Goal: Task Accomplishment & Management: Manage account settings

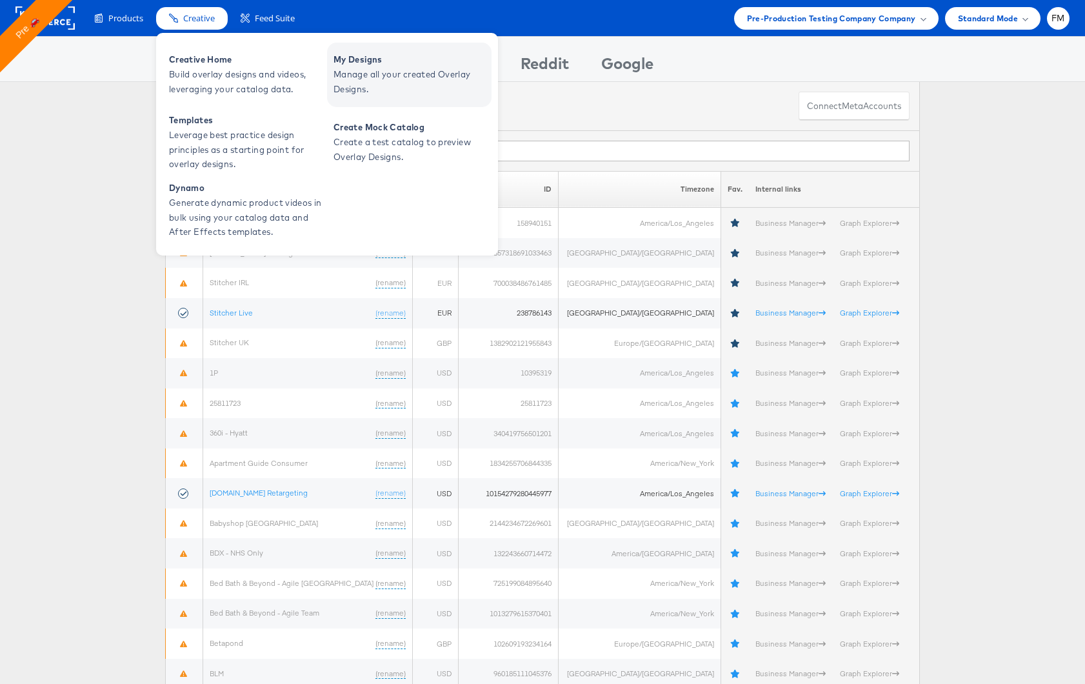
click at [361, 86] on span "Manage all your created Overlay Designs." at bounding box center [411, 82] width 155 height 30
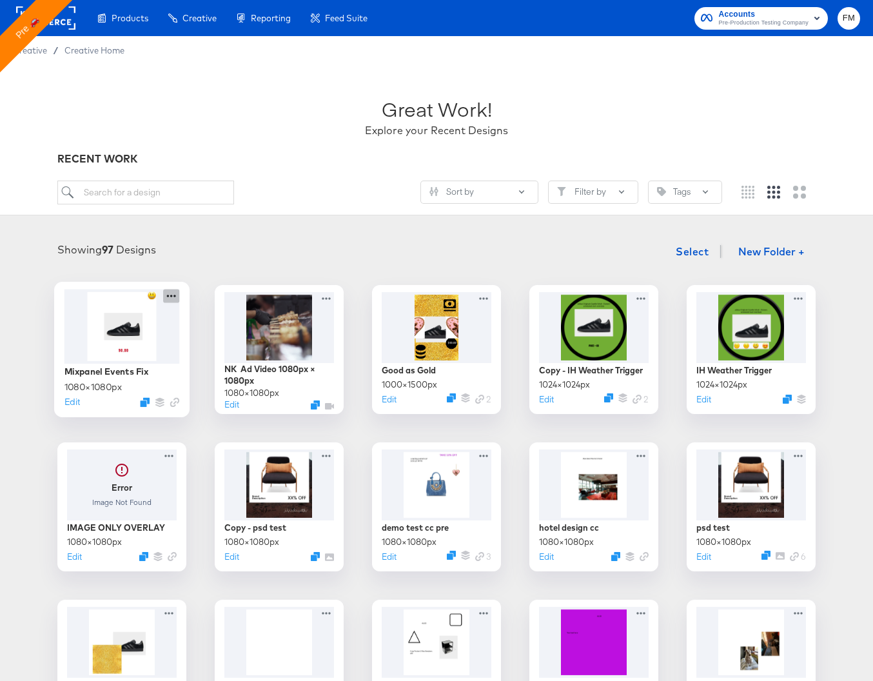
click at [170, 294] on icon at bounding box center [171, 296] width 16 height 14
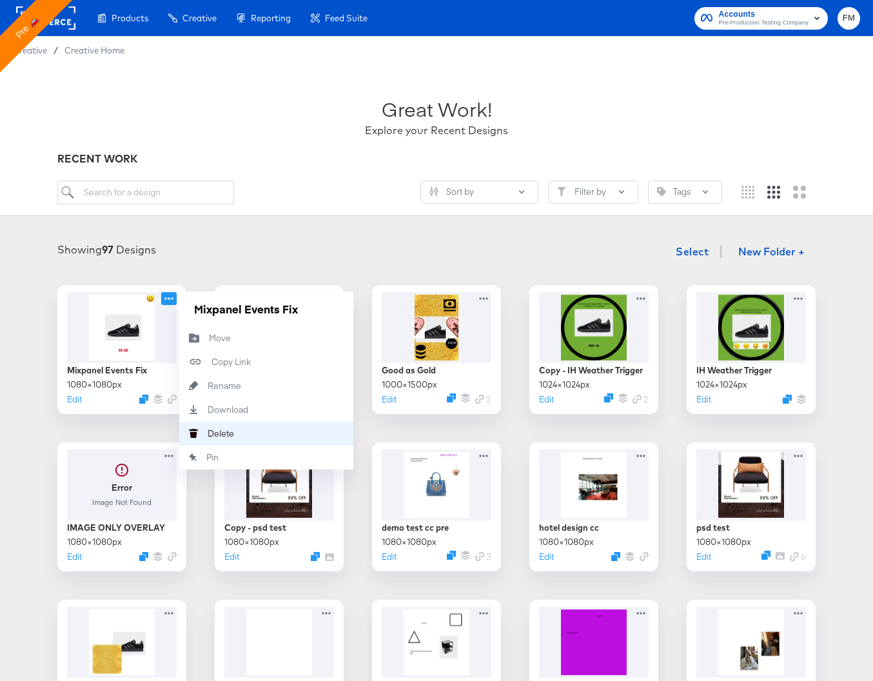
click at [208, 433] on div "[PERSON_NAME]" at bounding box center [208, 433] width 0 height 0
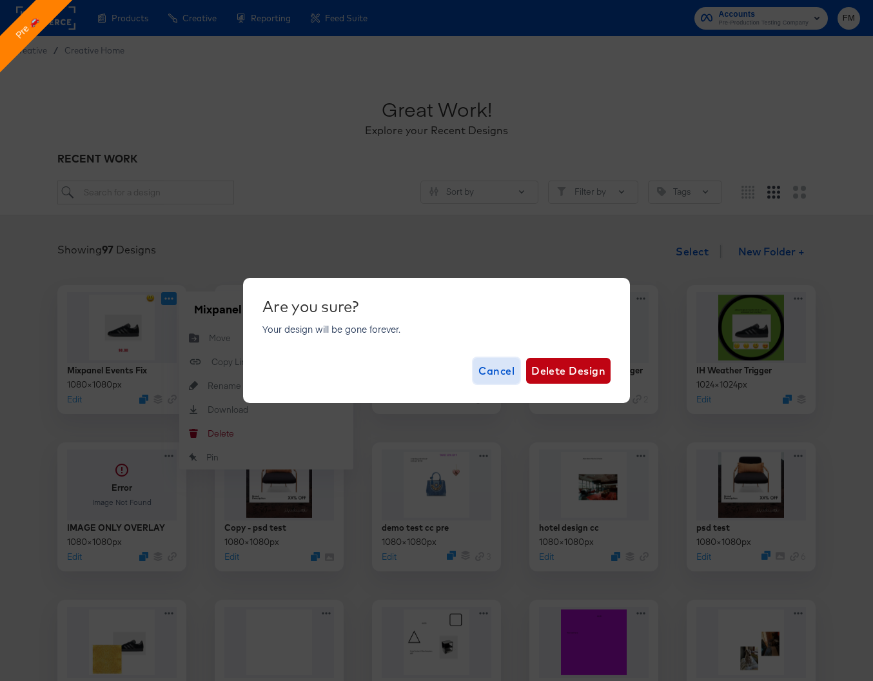
click at [501, 372] on span "Cancel" at bounding box center [497, 371] width 36 height 18
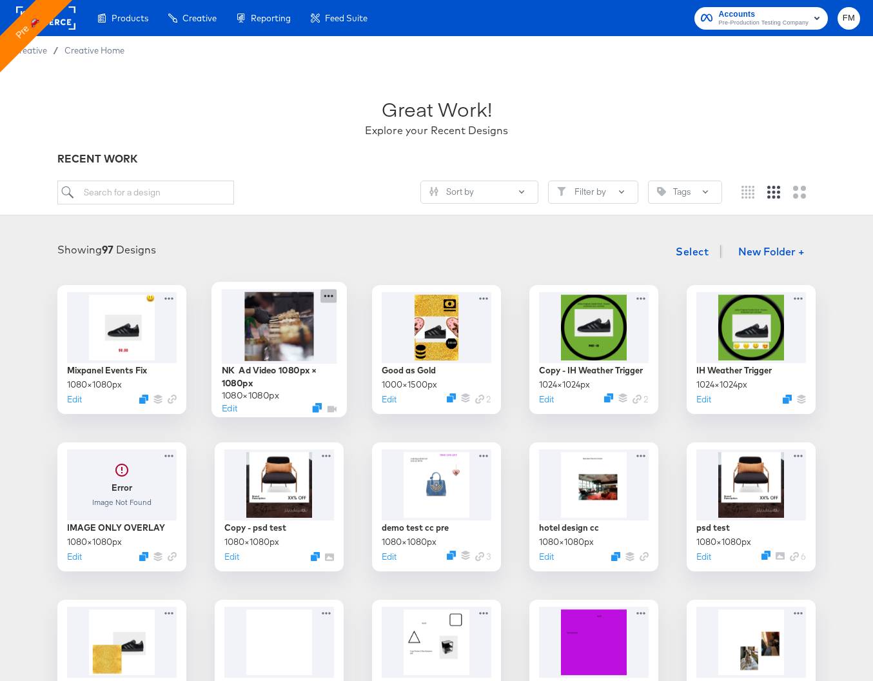
click at [325, 290] on icon at bounding box center [329, 296] width 16 height 14
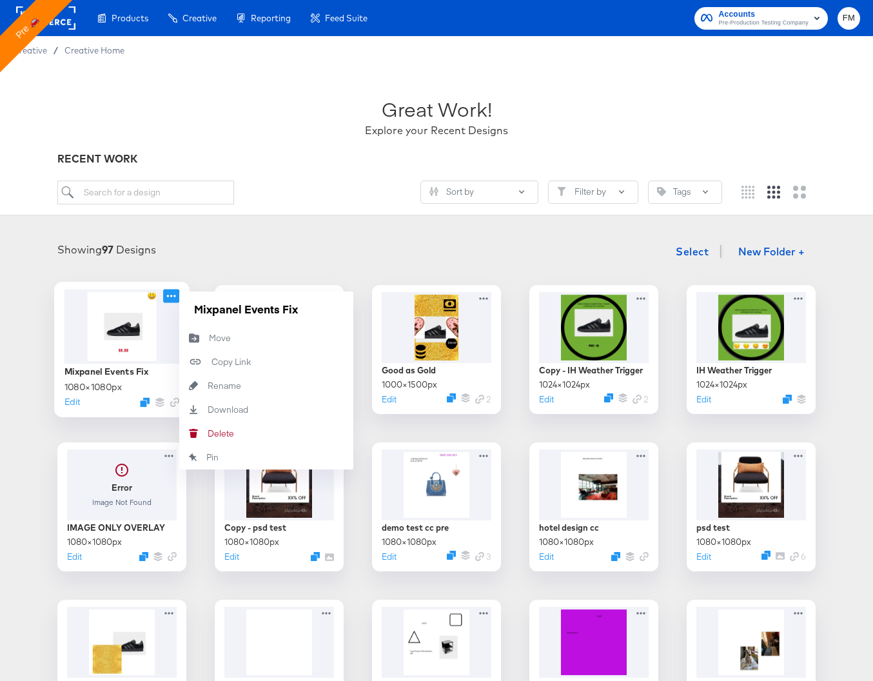
click at [174, 294] on icon at bounding box center [171, 296] width 16 height 14
click at [208, 433] on div "[PERSON_NAME]" at bounding box center [208, 433] width 0 height 0
